Goal: Check status: Check status

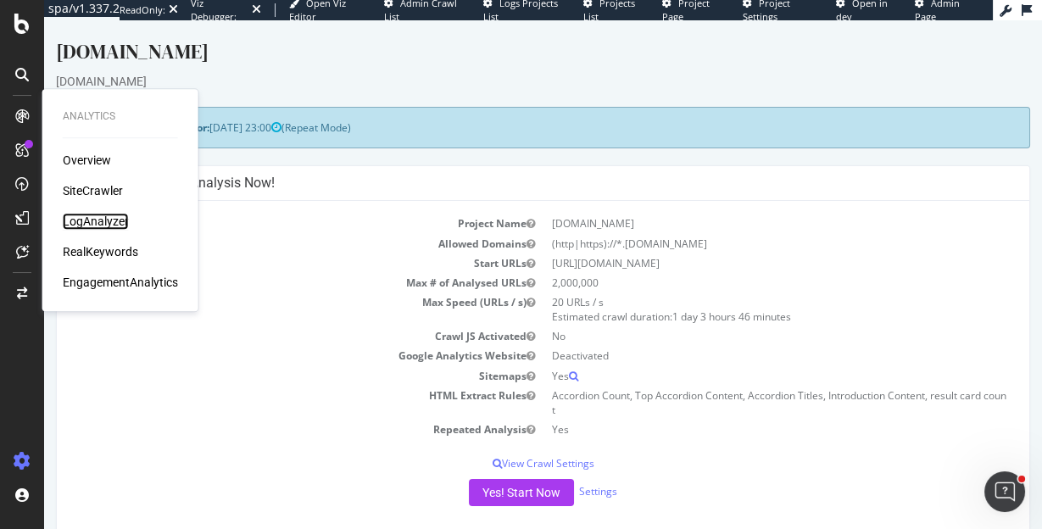
click at [87, 221] on div "LogAnalyzer" at bounding box center [96, 221] width 66 height 17
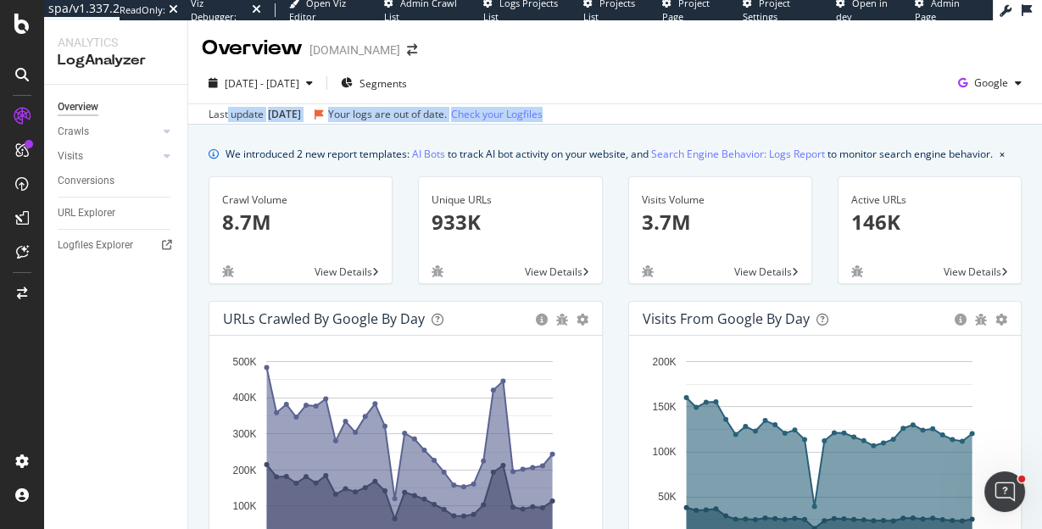
drag, startPoint x: 227, startPoint y: 114, endPoint x: 704, endPoint y: 110, distance: 477.2
click at [704, 110] on div "Last update [DATE] Your logs are out of date. Check your Logfiles" at bounding box center [615, 113] width 854 height 20
